Goal: Use online tool/utility: Utilize a website feature to perform a specific function

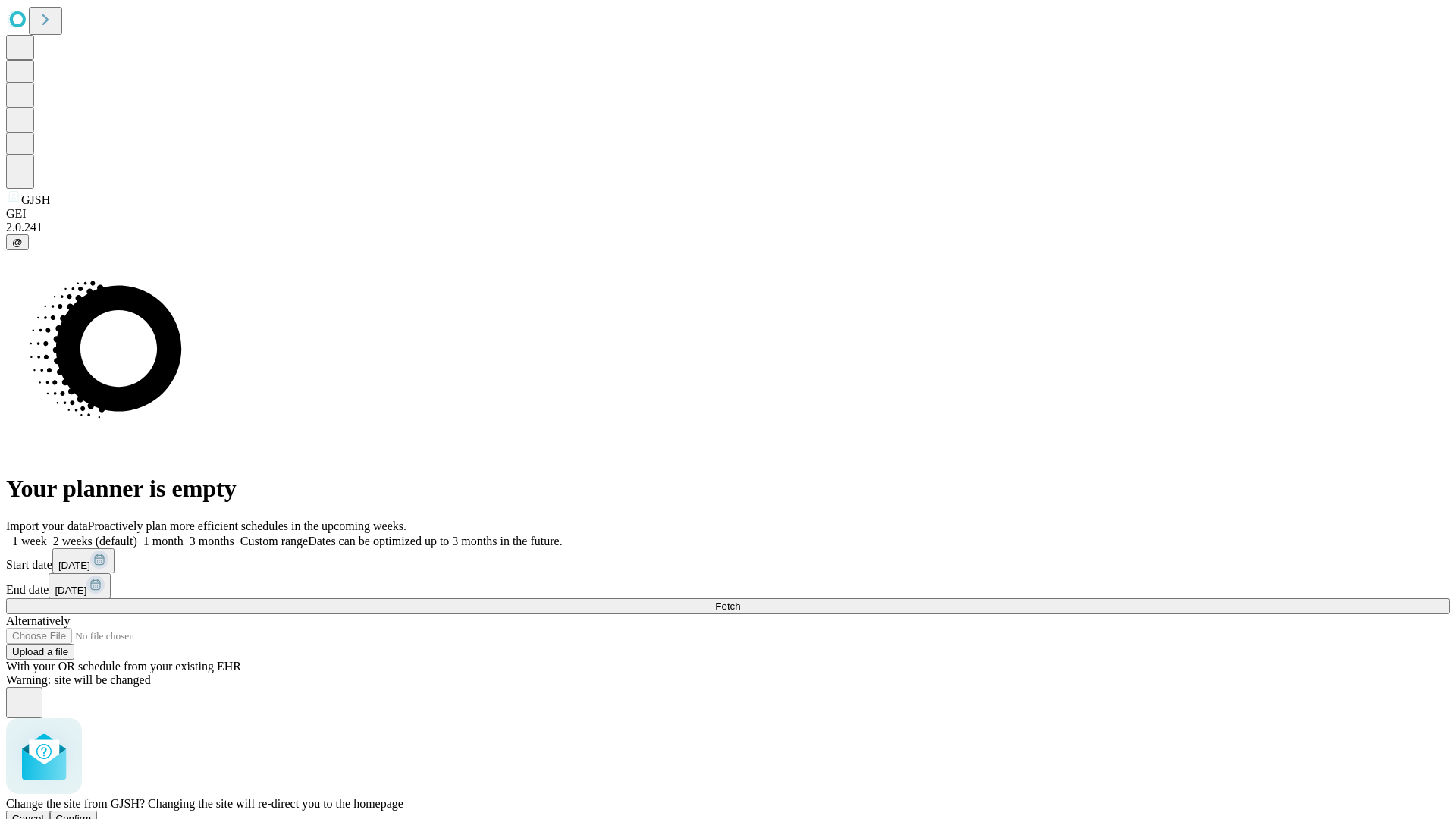
click at [92, 813] on span "Confirm" at bounding box center [74, 819] width 35 height 11
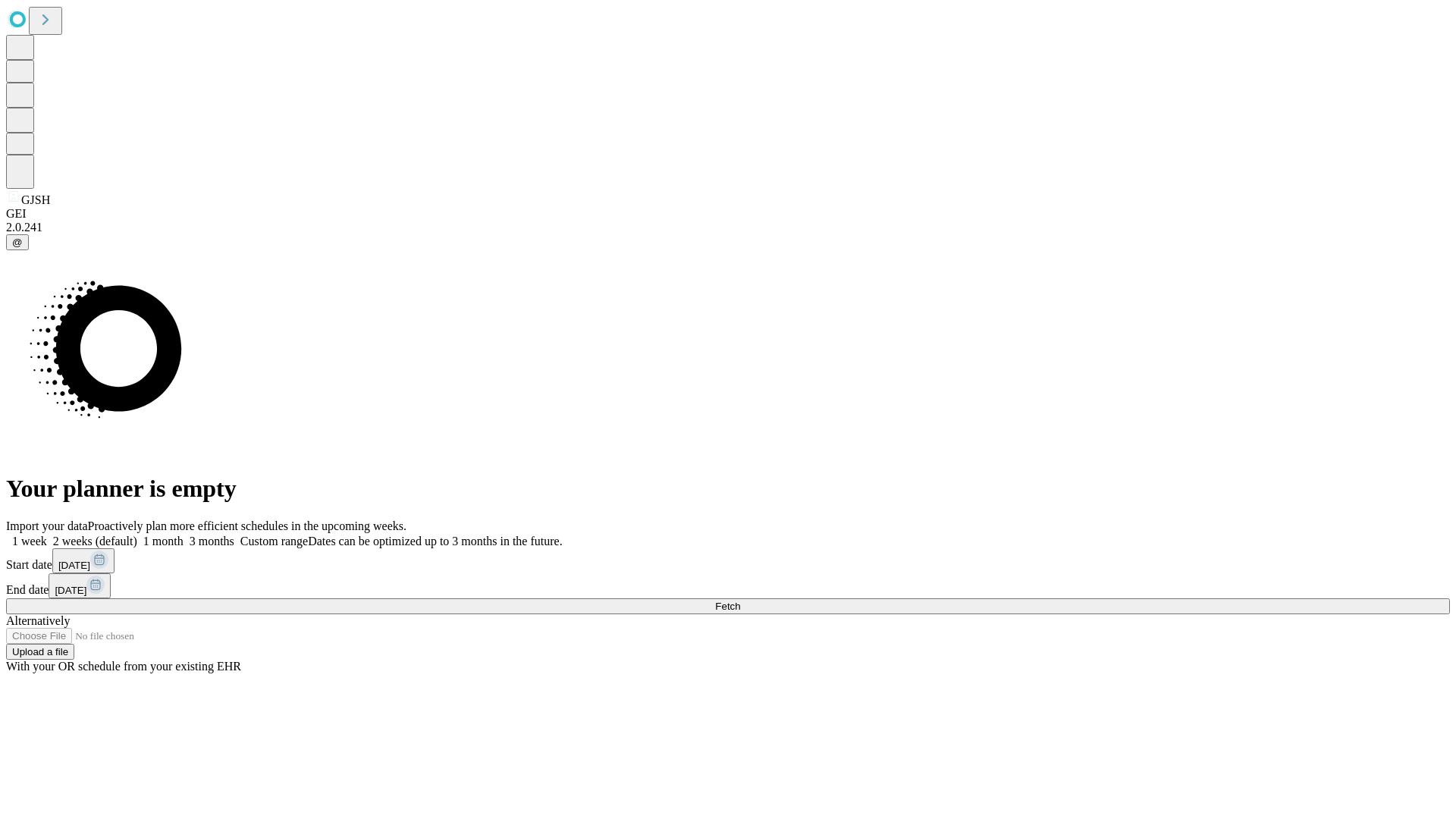
click at [47, 535] on label "1 week" at bounding box center [26, 540] width 41 height 12
click at [740, 601] on span "Fetch" at bounding box center [728, 606] width 25 height 11
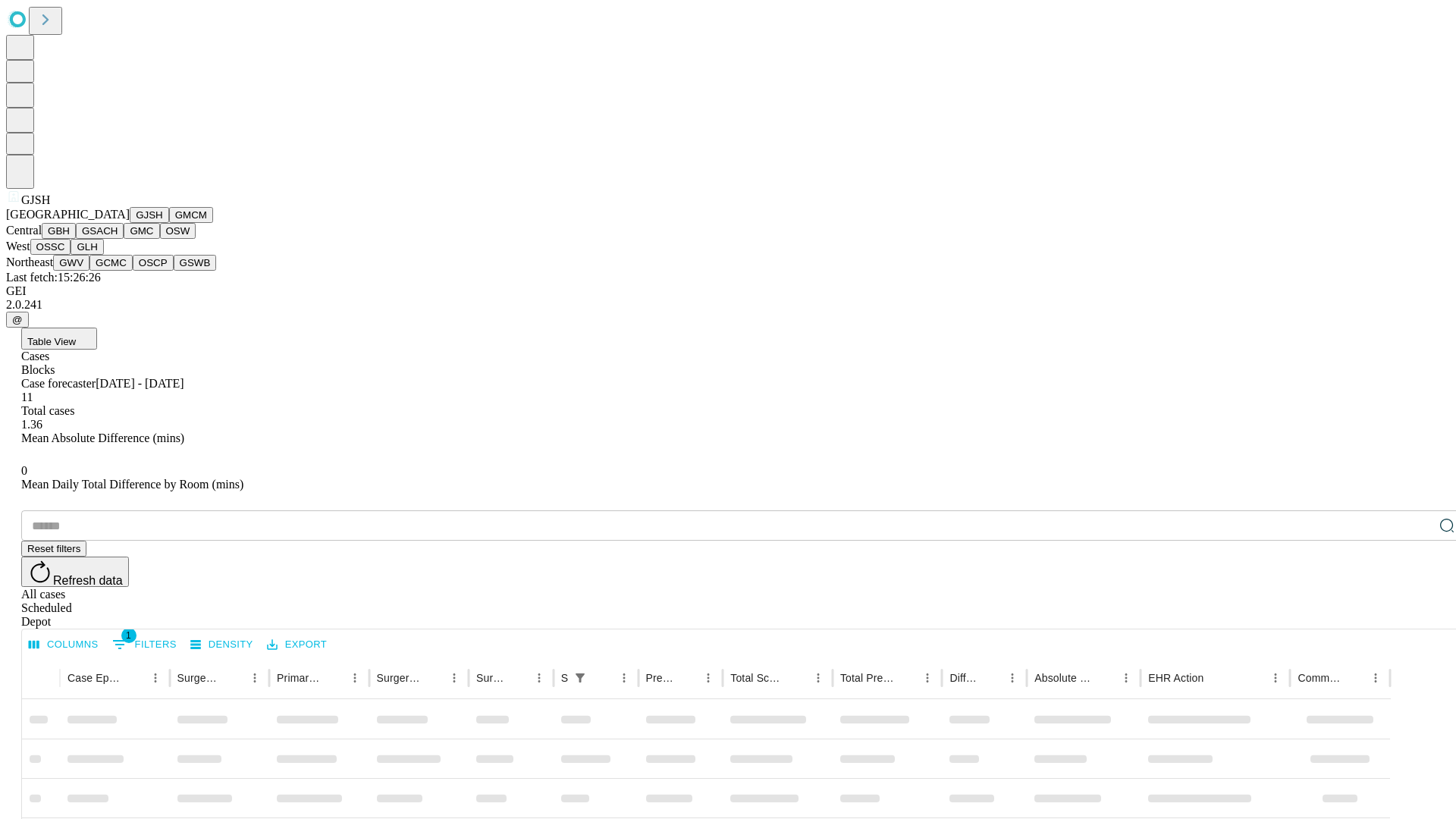
click at [170, 223] on button "GMCM" at bounding box center [192, 215] width 44 height 16
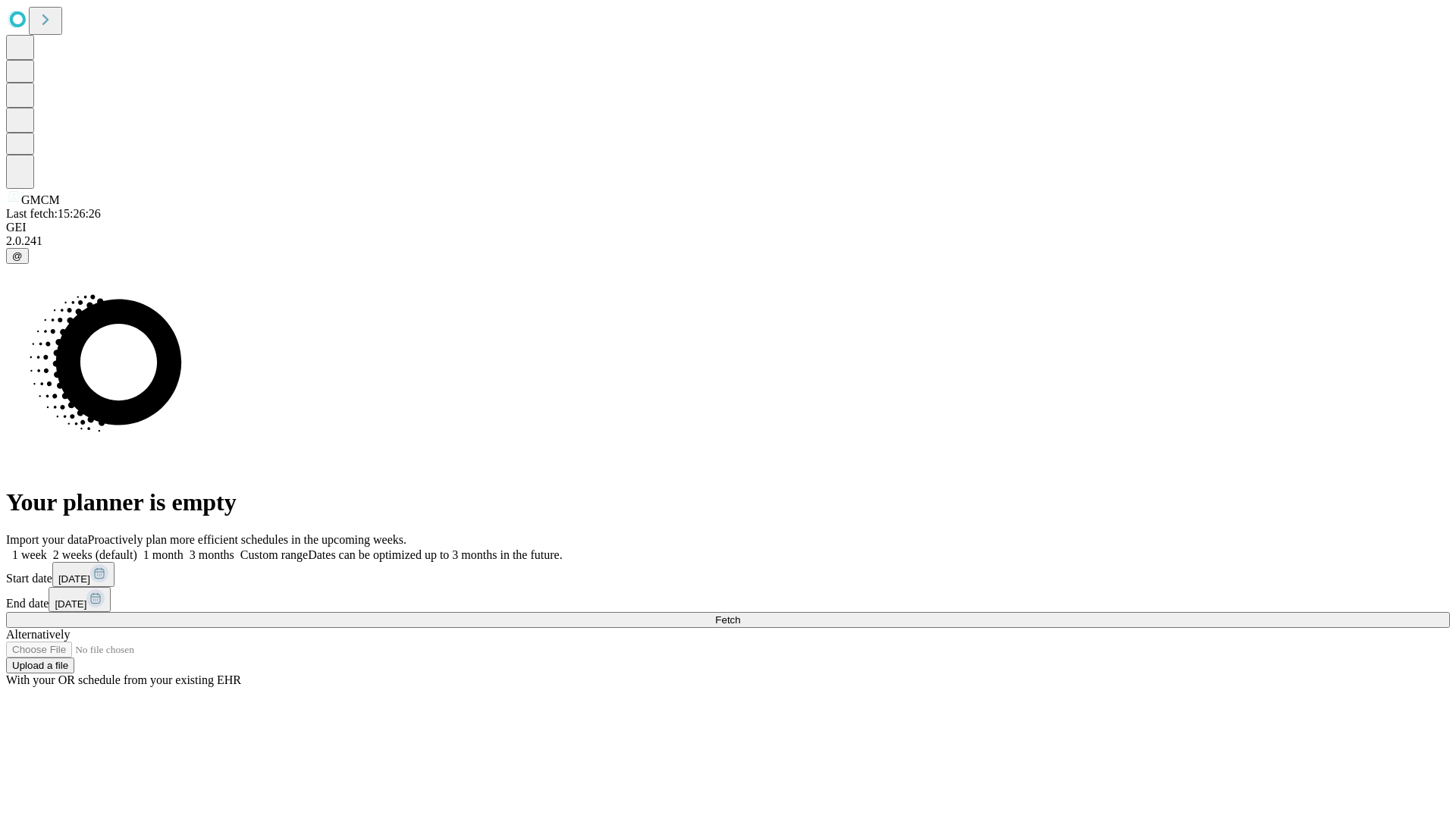
click at [47, 549] on label "1 week" at bounding box center [26, 555] width 41 height 12
click at [740, 614] on span "Fetch" at bounding box center [728, 620] width 25 height 11
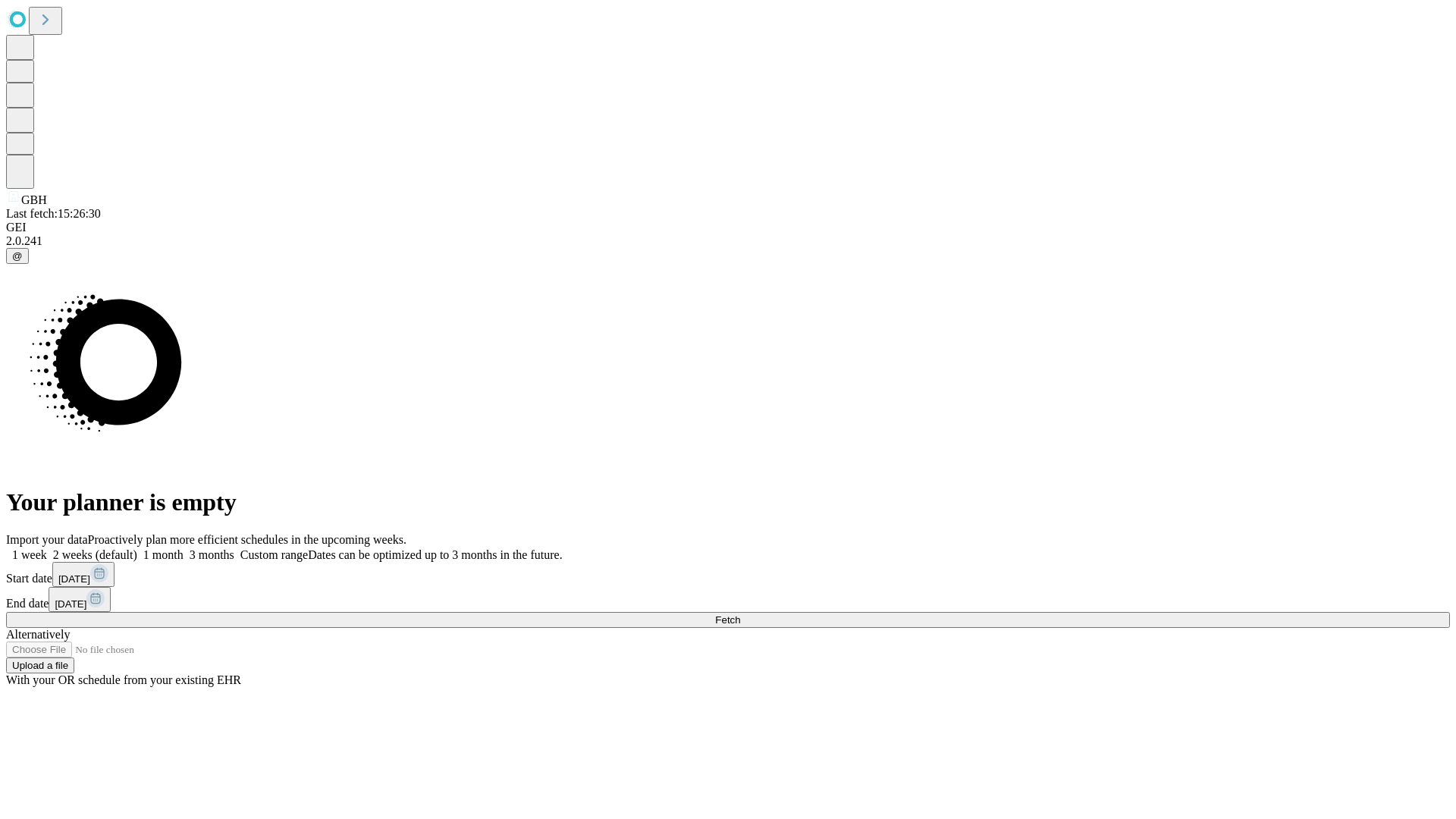
click at [47, 549] on label "1 week" at bounding box center [26, 555] width 41 height 12
click at [740, 614] on span "Fetch" at bounding box center [728, 620] width 25 height 11
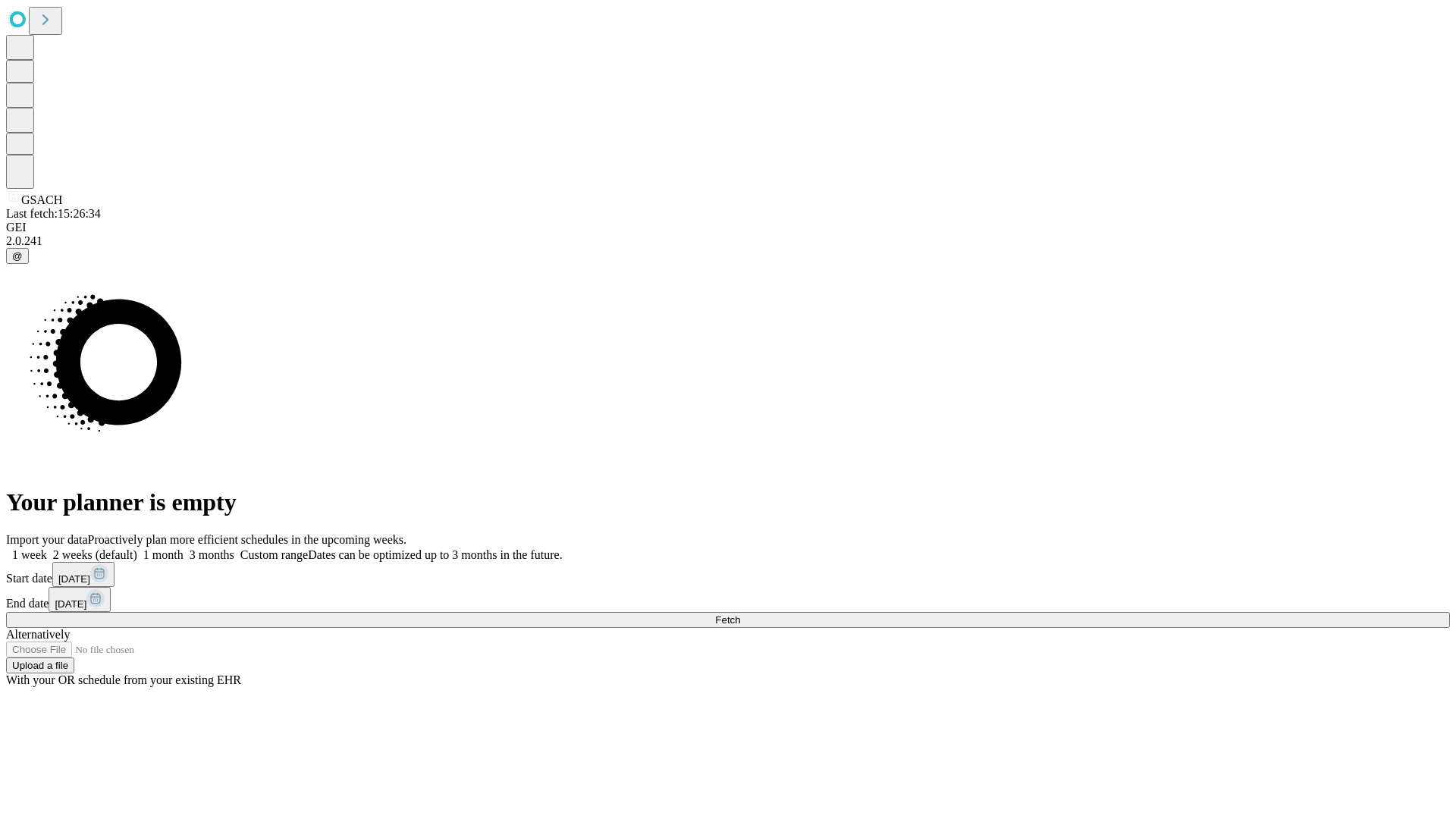
click at [47, 549] on label "1 week" at bounding box center [26, 555] width 41 height 12
click at [740, 614] on span "Fetch" at bounding box center [728, 620] width 25 height 11
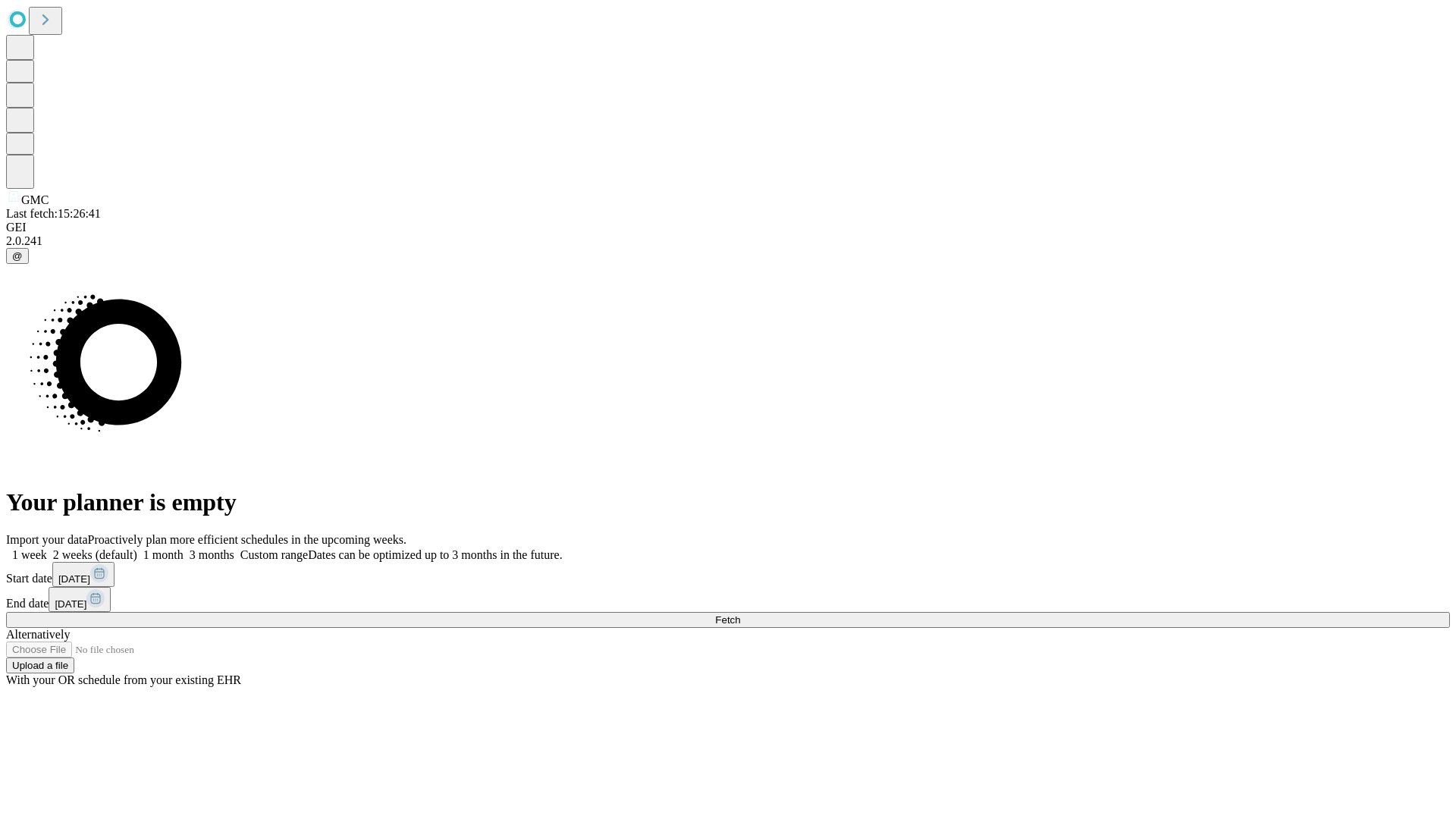
click at [47, 549] on label "1 week" at bounding box center [26, 555] width 41 height 12
click at [740, 614] on span "Fetch" at bounding box center [728, 620] width 25 height 11
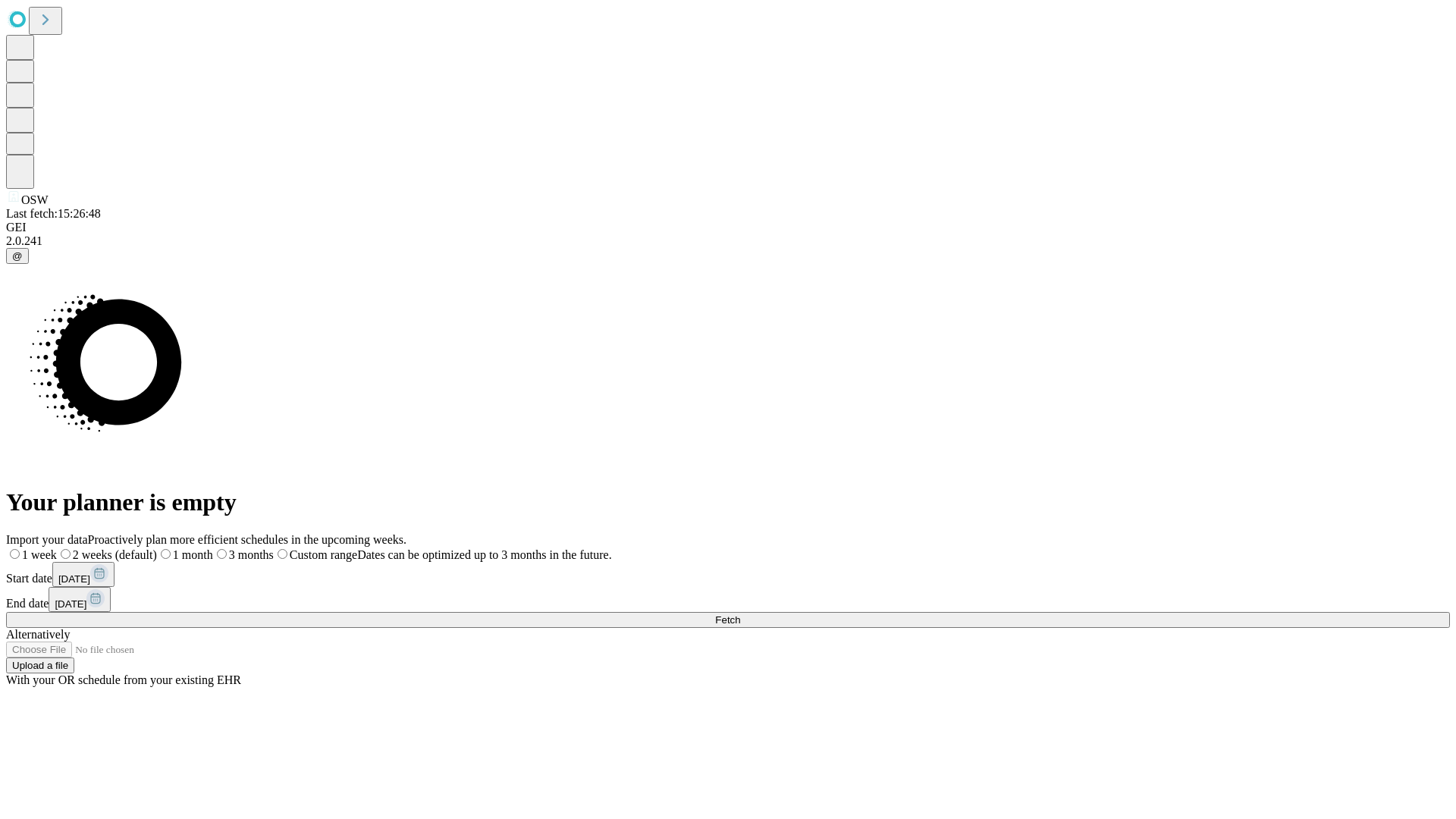
click at [57, 549] on label "1 week" at bounding box center [31, 555] width 51 height 12
click at [740, 614] on span "Fetch" at bounding box center [728, 620] width 25 height 11
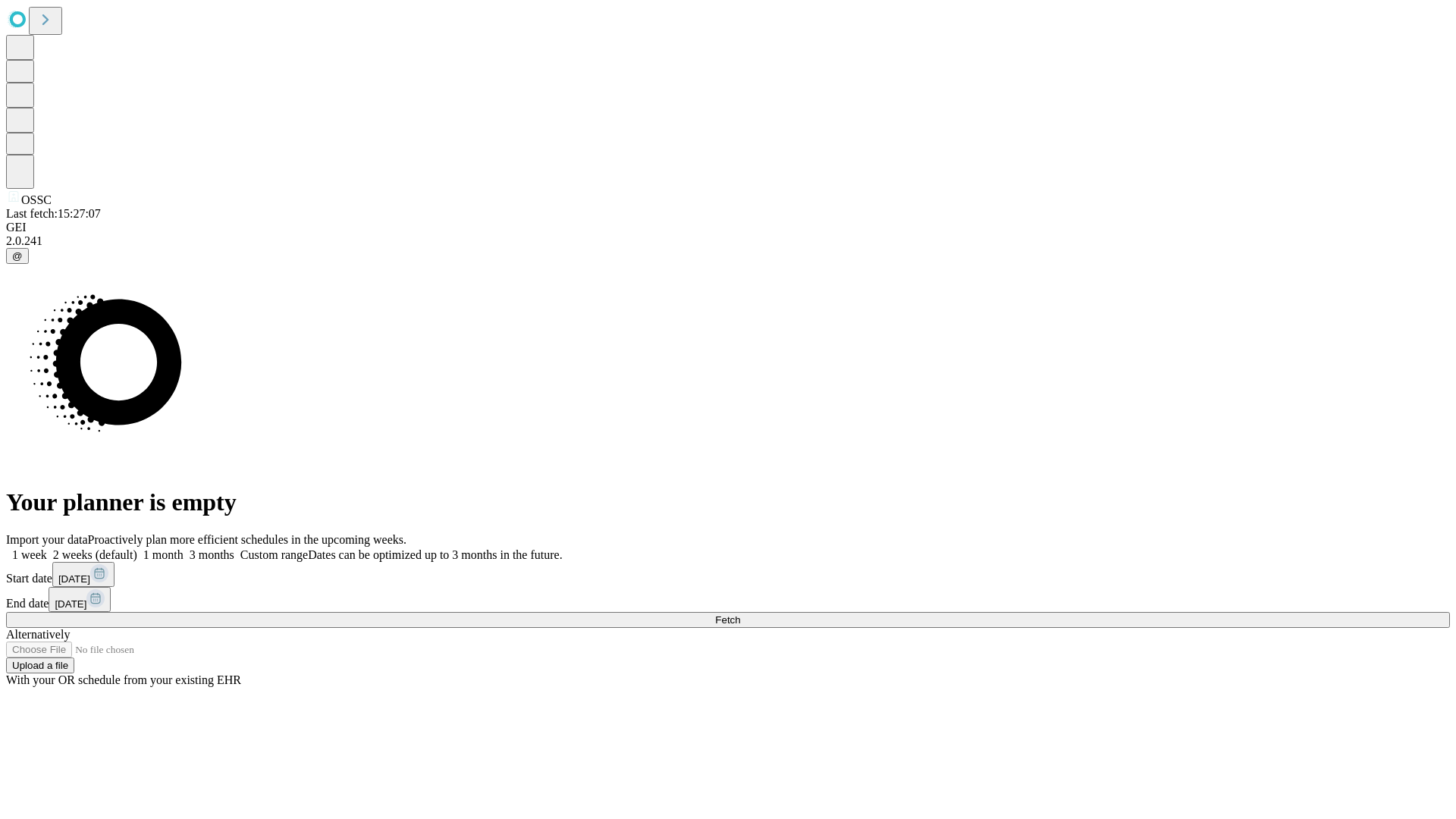
click at [47, 549] on label "1 week" at bounding box center [26, 555] width 41 height 12
click at [740, 614] on span "Fetch" at bounding box center [728, 620] width 25 height 11
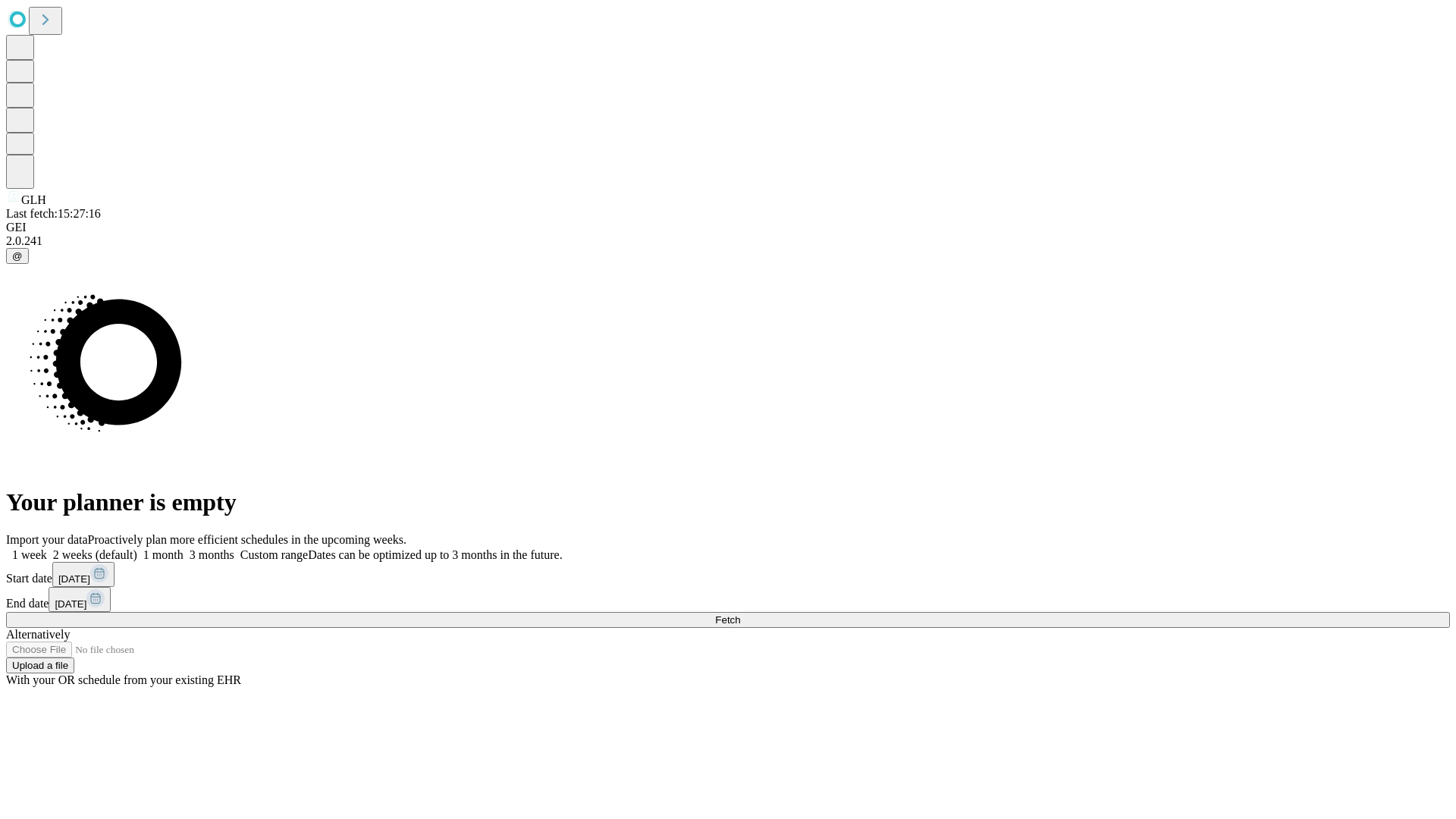
click at [47, 549] on label "1 week" at bounding box center [26, 555] width 41 height 12
click at [740, 614] on span "Fetch" at bounding box center [728, 620] width 25 height 11
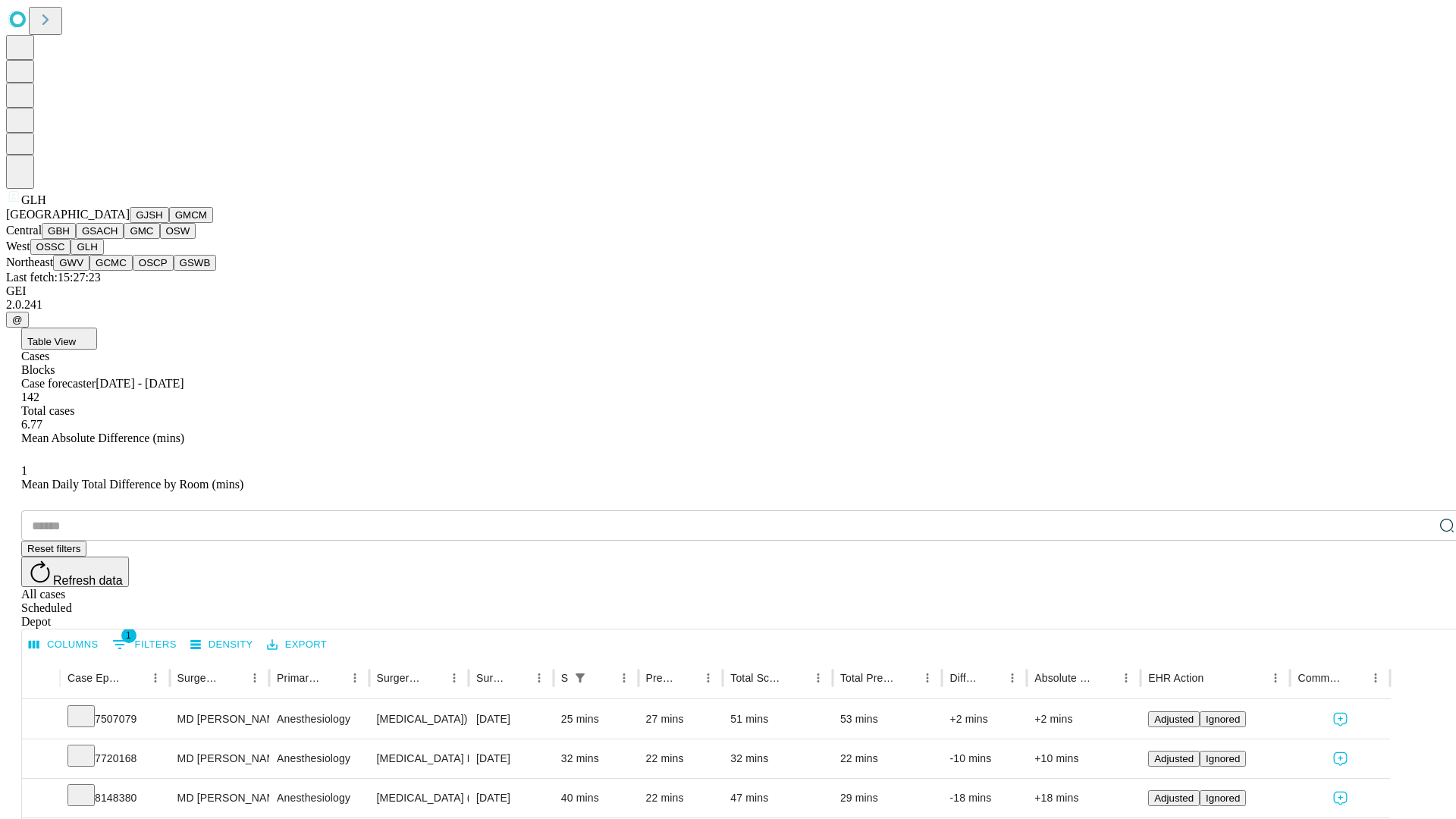
click at [89, 271] on button "GWV" at bounding box center [71, 262] width 36 height 16
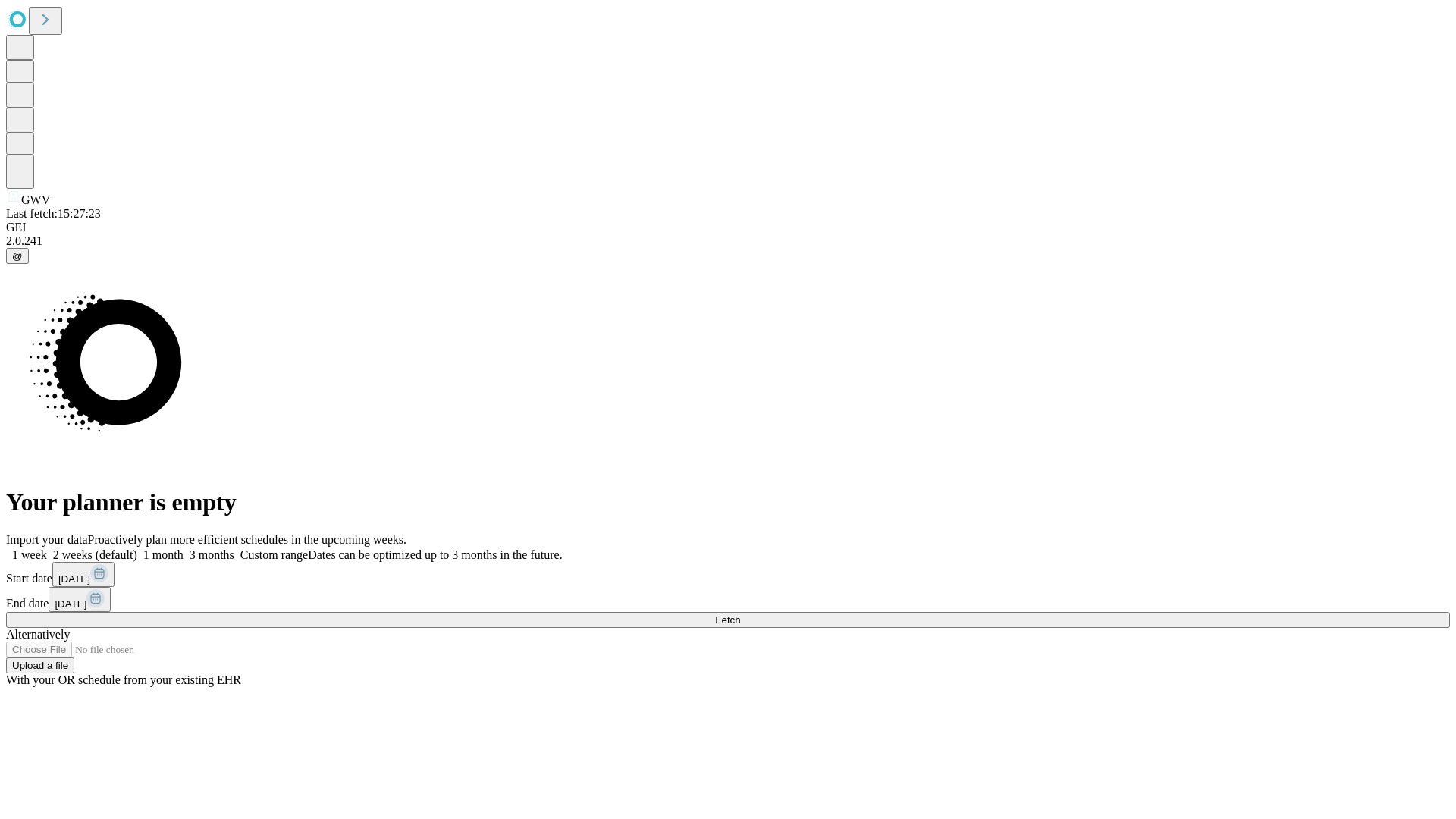
click at [47, 549] on label "1 week" at bounding box center [26, 555] width 41 height 12
click at [740, 614] on span "Fetch" at bounding box center [728, 620] width 25 height 11
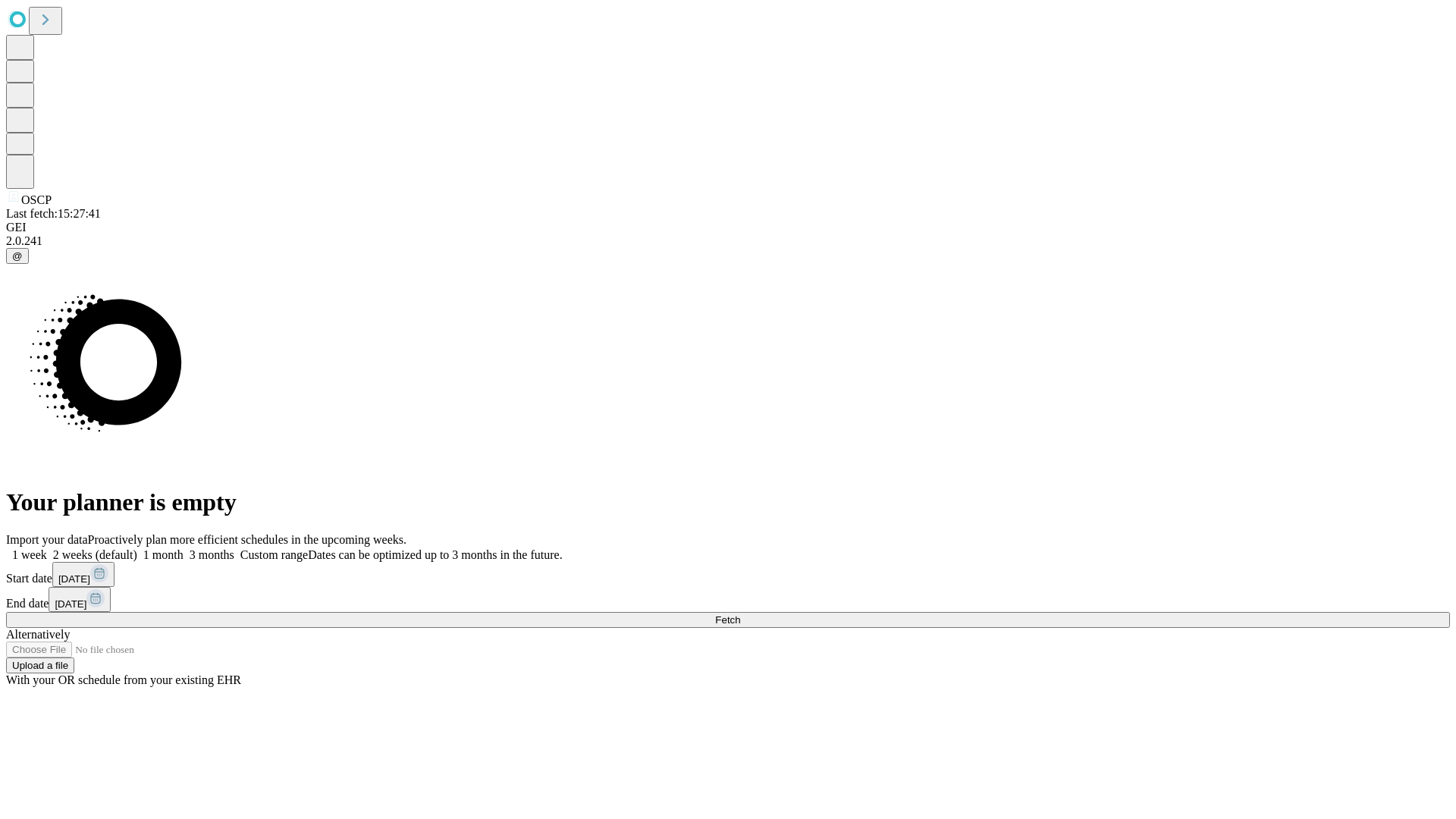
click at [47, 549] on label "1 week" at bounding box center [26, 555] width 41 height 12
click at [740, 614] on span "Fetch" at bounding box center [728, 620] width 25 height 11
